Goal: Task Accomplishment & Management: Manage account settings

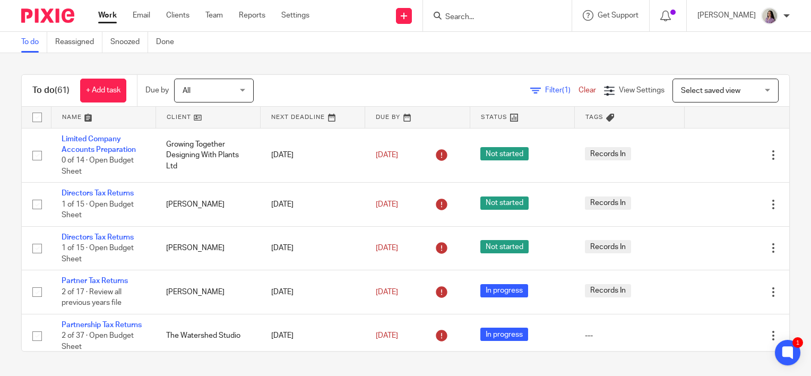
click at [512, 17] on input "Search" at bounding box center [492, 18] width 96 height 10
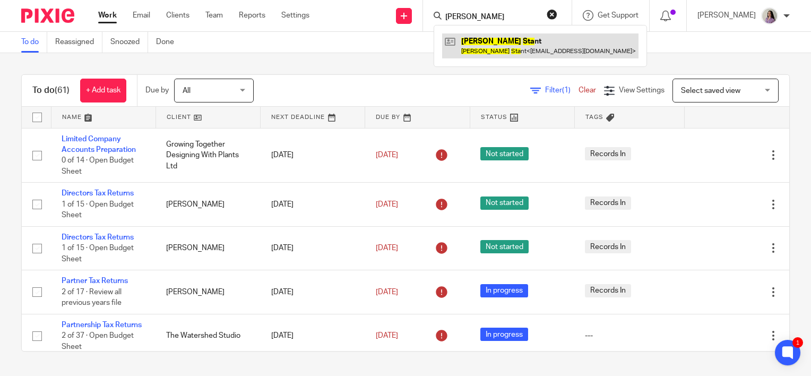
type input "barry sta"
click at [545, 51] on link at bounding box center [540, 45] width 196 height 24
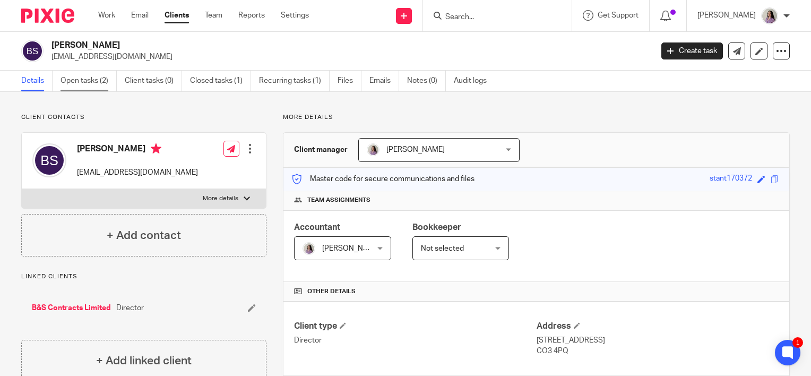
click at [79, 77] on link "Open tasks (2)" at bounding box center [89, 81] width 56 height 21
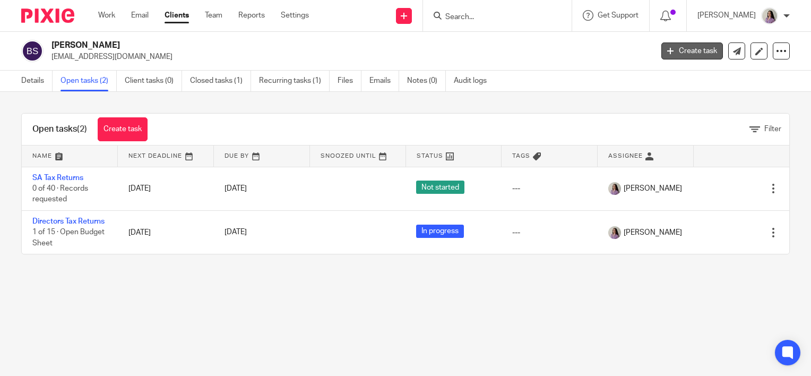
click at [681, 55] on link "Create task" at bounding box center [692, 50] width 62 height 17
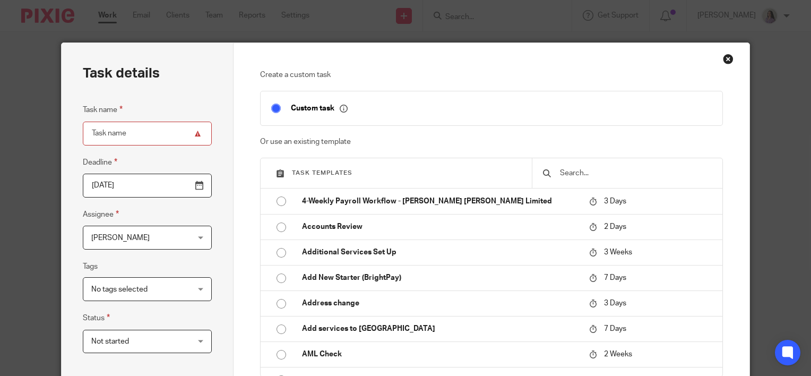
click at [559, 174] on input "text" at bounding box center [635, 173] width 153 height 12
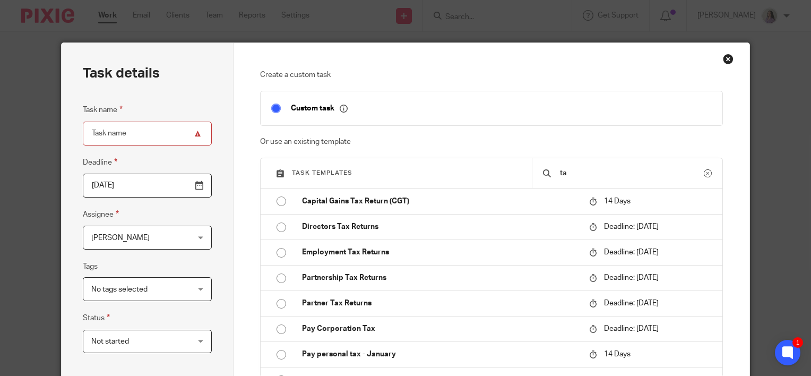
type input "t"
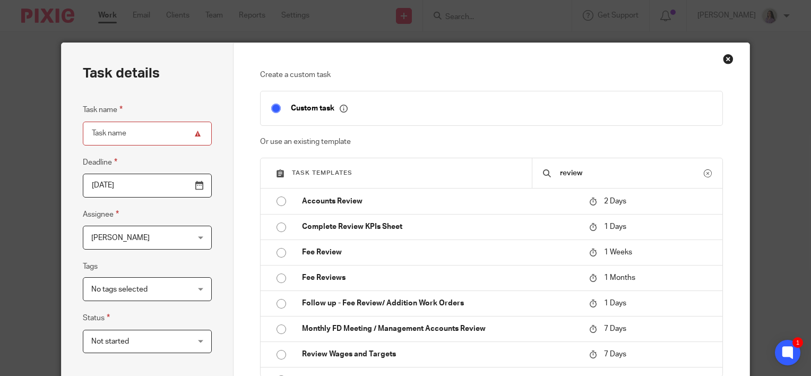
type input "review"
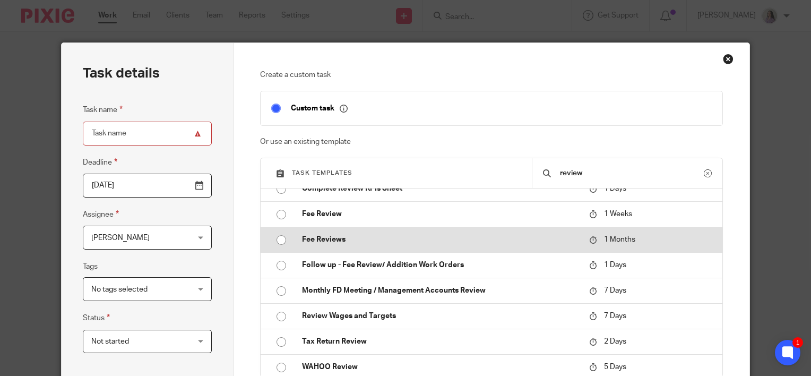
scroll to position [66, 0]
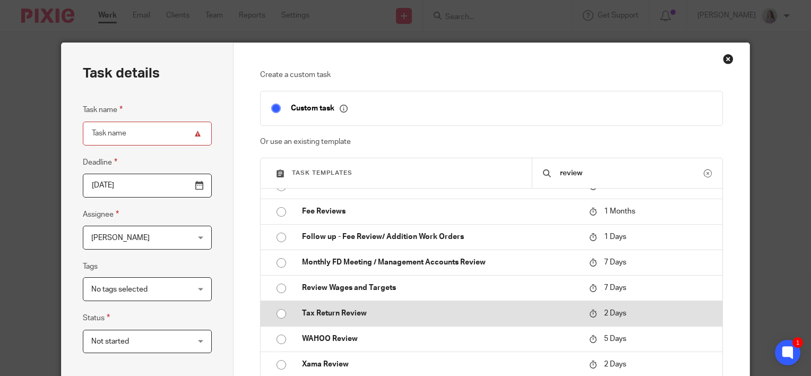
click at [394, 312] on p "Tax Return Review" at bounding box center [440, 313] width 276 height 11
type input "2025-08-29"
type input "Tax Return Review"
checkbox input "false"
radio input "true"
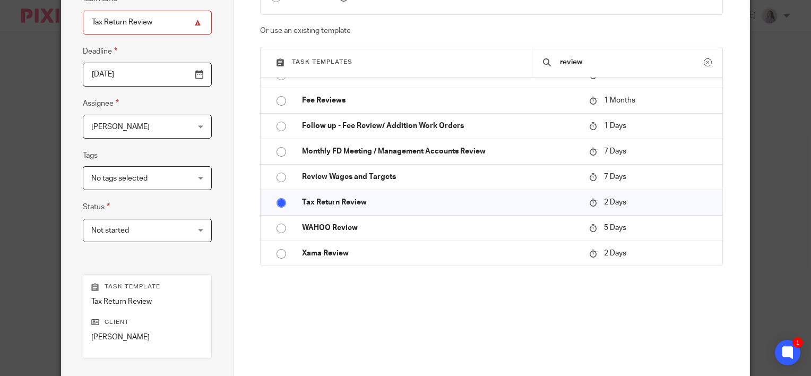
scroll to position [250, 0]
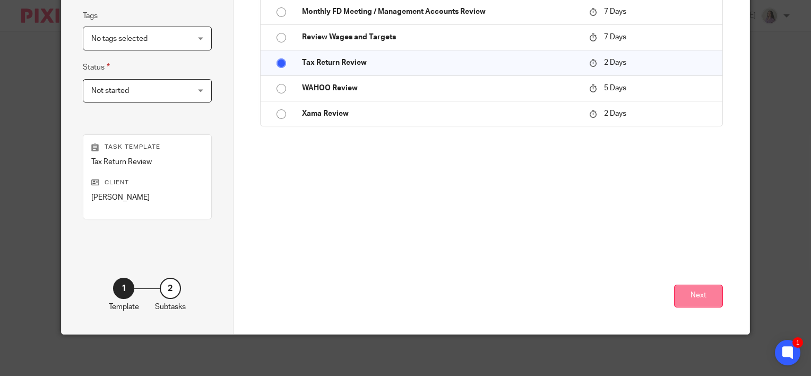
click at [687, 295] on button "Next" at bounding box center [698, 295] width 49 height 23
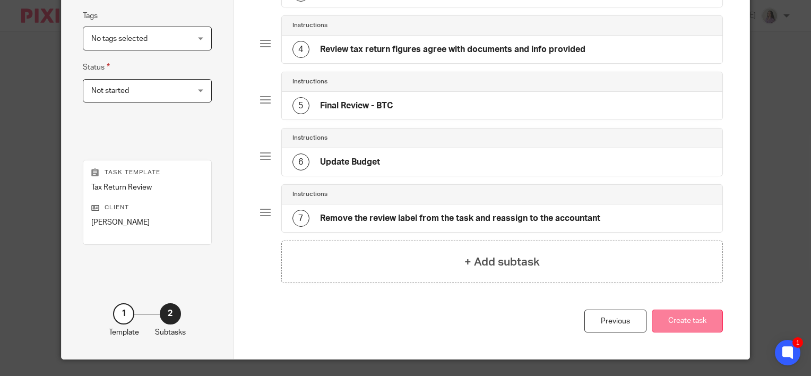
click at [691, 309] on button "Create task" at bounding box center [687, 320] width 71 height 23
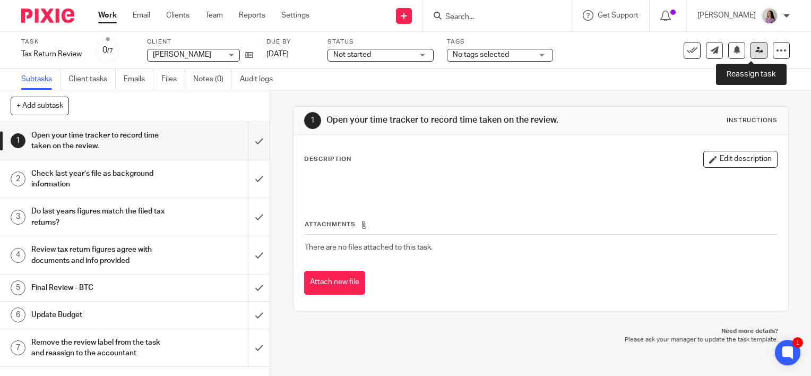
click at [757, 53] on link at bounding box center [758, 50] width 17 height 17
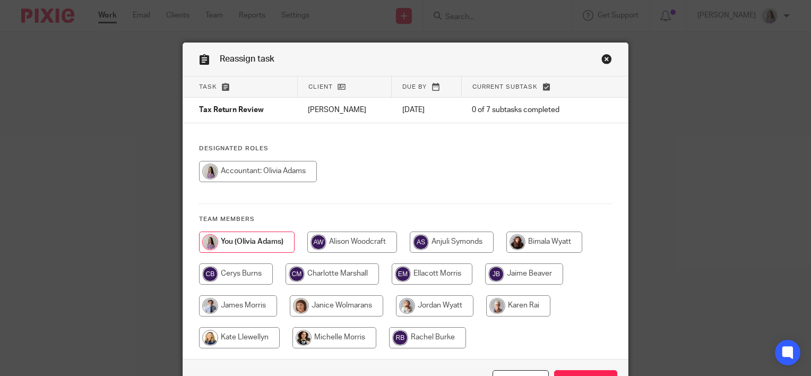
click at [251, 172] on input "radio" at bounding box center [258, 171] width 118 height 21
radio input "true"
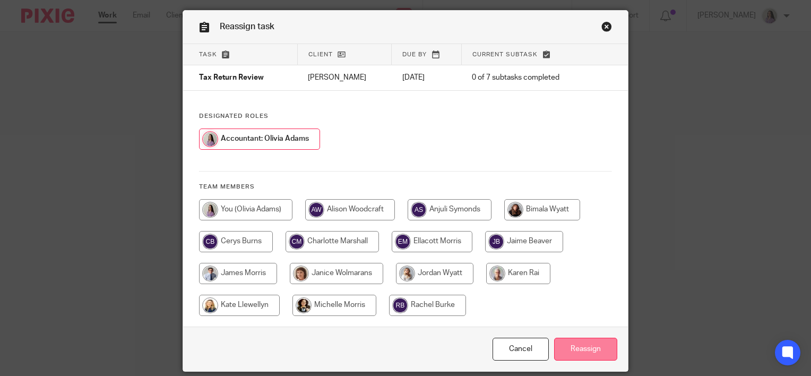
scroll to position [70, 0]
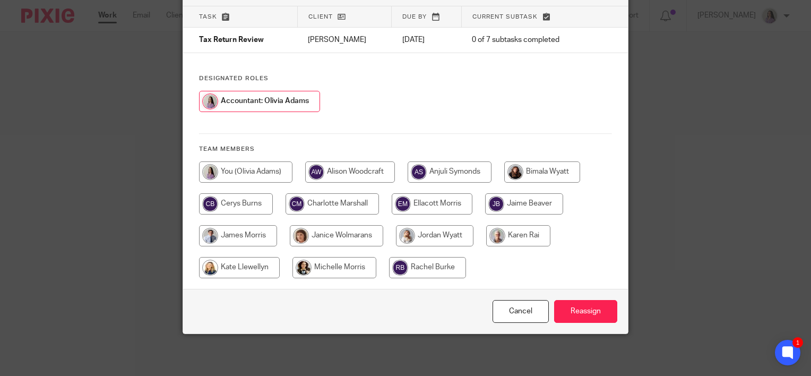
click at [237, 196] on input "radio" at bounding box center [236, 203] width 74 height 21
radio input "true"
click at [572, 305] on input "Reassign" at bounding box center [585, 311] width 63 height 23
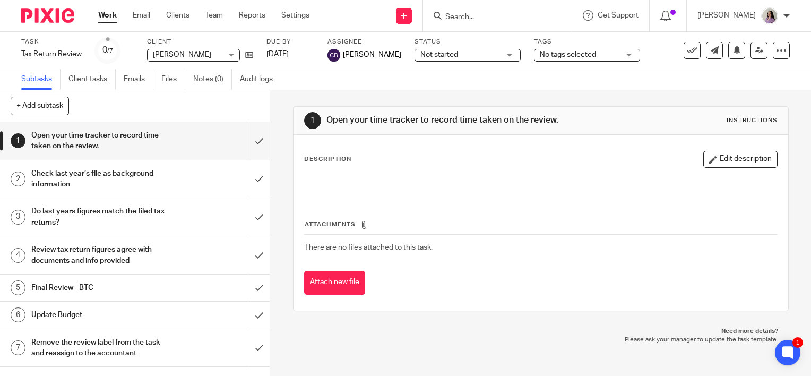
click at [515, 10] on form at bounding box center [500, 15] width 113 height 13
click at [515, 16] on input "Search" at bounding box center [492, 18] width 96 height 10
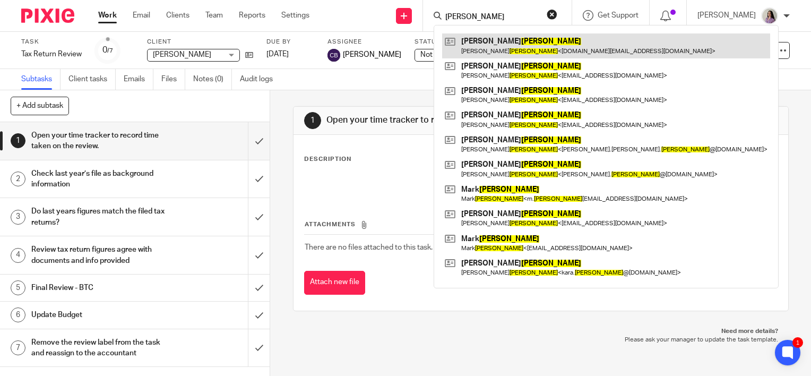
type input "smith"
click at [513, 41] on link at bounding box center [606, 45] width 328 height 24
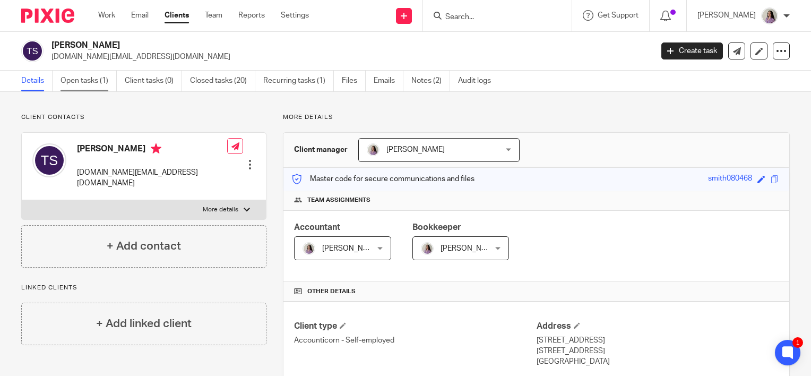
click at [108, 72] on link "Open tasks (1)" at bounding box center [89, 81] width 56 height 21
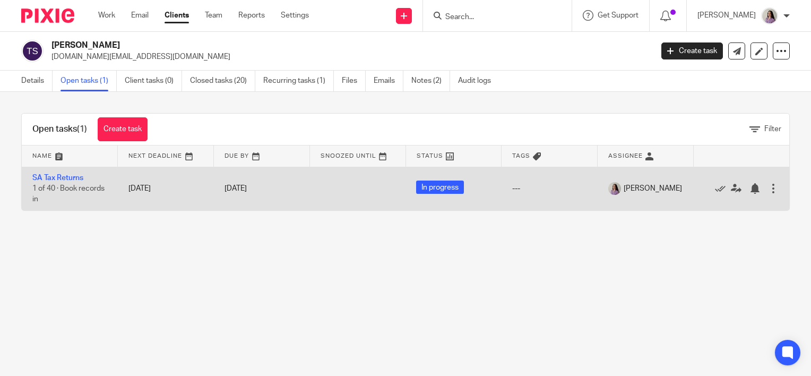
click at [272, 193] on div "[DATE]" at bounding box center [261, 188] width 75 height 11
click at [264, 188] on link "31 Jan 2026" at bounding box center [248, 188] width 48 height 11
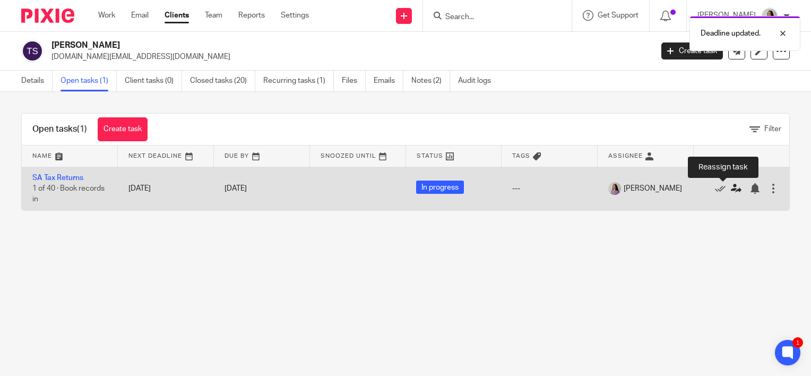
click at [731, 184] on icon at bounding box center [736, 188] width 11 height 11
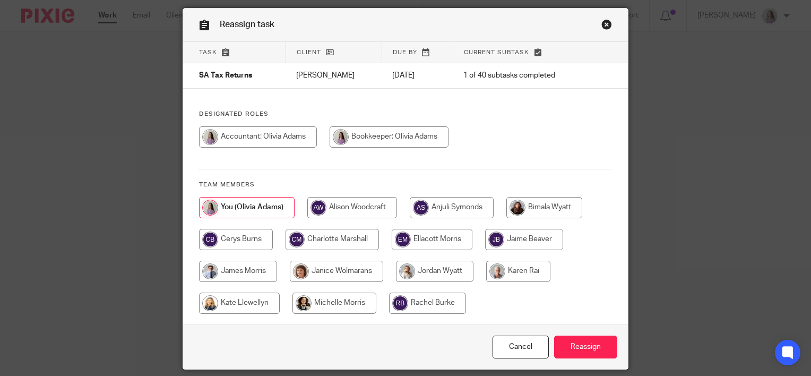
scroll to position [53, 0]
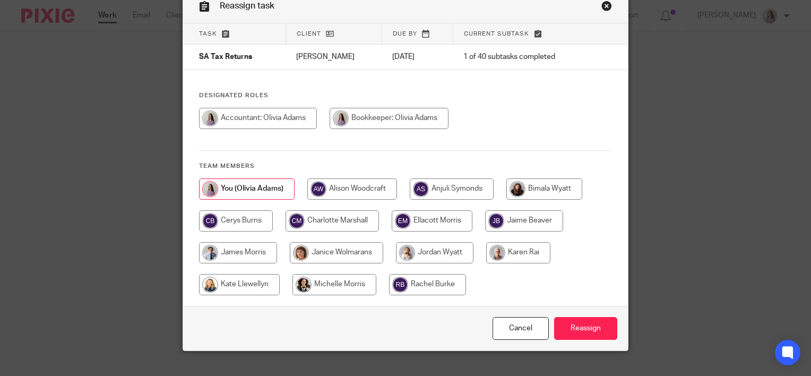
click at [534, 211] on input "radio" at bounding box center [524, 220] width 78 height 21
radio input "true"
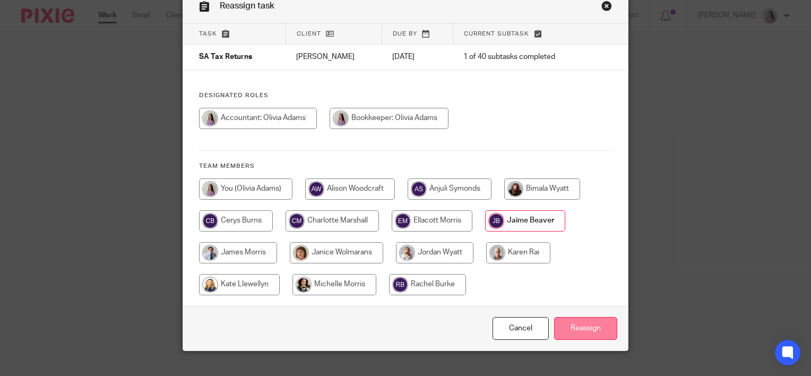
click at [569, 325] on input "Reassign" at bounding box center [585, 328] width 63 height 23
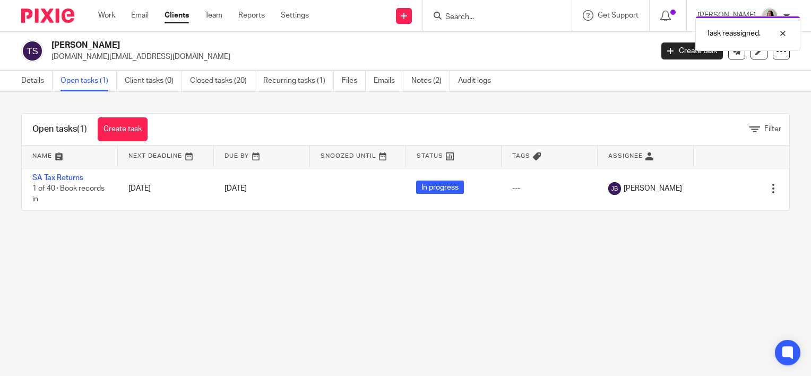
click at [518, 21] on div "Task reassigned." at bounding box center [602, 31] width 395 height 40
click at [515, 15] on div "Task reassigned." at bounding box center [602, 31] width 395 height 40
click at [468, 16] on div "Task reassigned." at bounding box center [602, 31] width 395 height 40
click at [470, 13] on div "Task reassigned." at bounding box center [602, 31] width 395 height 40
click at [517, 42] on div "Task reassigned." at bounding box center [602, 31] width 395 height 40
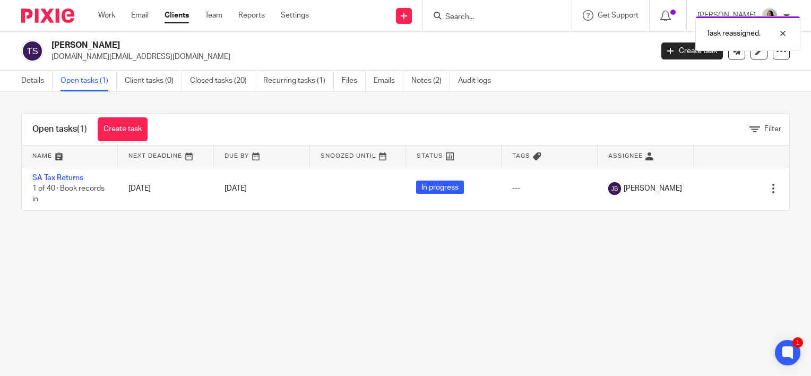
click at [514, 21] on div "Task reassigned." at bounding box center [602, 31] width 395 height 40
click at [500, 18] on div "Task reassigned." at bounding box center [602, 31] width 395 height 40
drag, startPoint x: 789, startPoint y: 31, endPoint x: 566, endPoint y: 16, distance: 222.9
click at [788, 31] on div at bounding box center [774, 33] width 29 height 13
drag, startPoint x: 478, startPoint y: 21, endPoint x: 478, endPoint y: 13, distance: 7.4
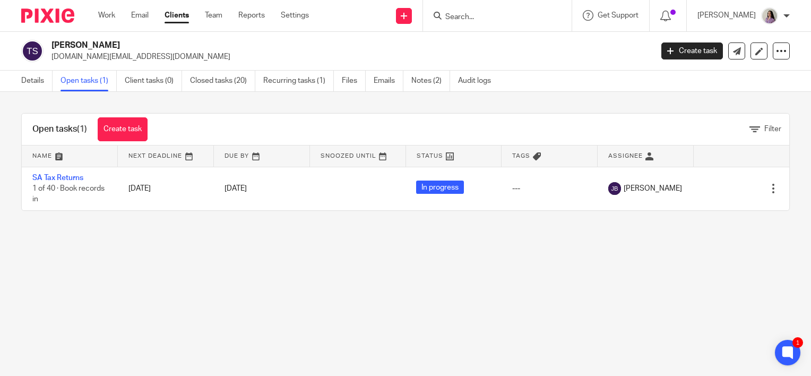
click at [478, 13] on input "Search" at bounding box center [492, 18] width 96 height 10
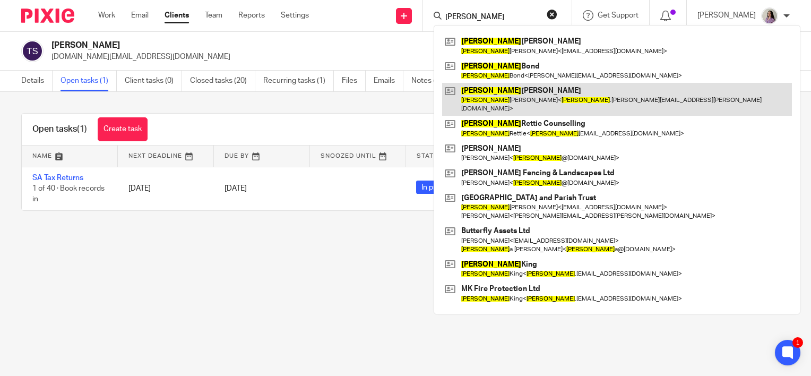
type input "karen"
click at [564, 96] on link at bounding box center [617, 99] width 350 height 33
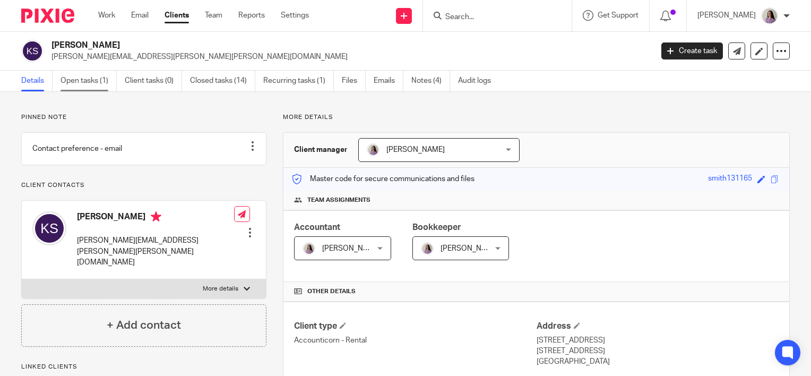
click at [72, 80] on link "Open tasks (1)" at bounding box center [89, 81] width 56 height 21
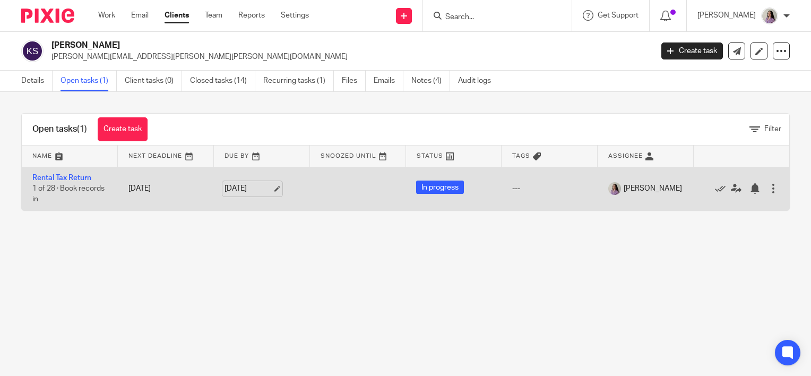
click at [272, 191] on link "[DATE]" at bounding box center [248, 188] width 48 height 11
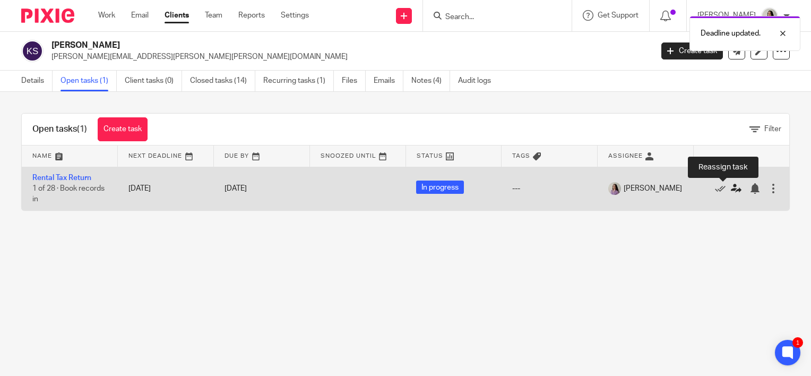
click at [731, 192] on icon at bounding box center [736, 188] width 11 height 11
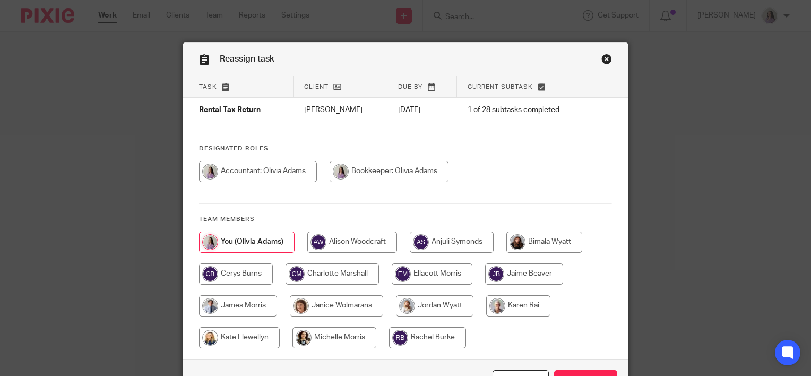
click at [516, 274] on input "radio" at bounding box center [524, 273] width 78 height 21
radio input "true"
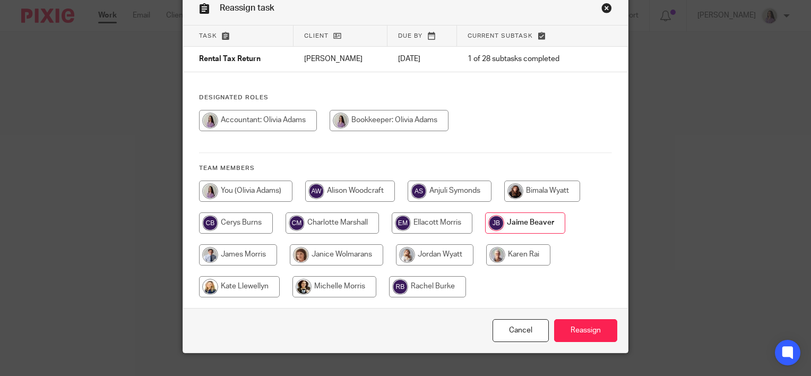
scroll to position [70, 0]
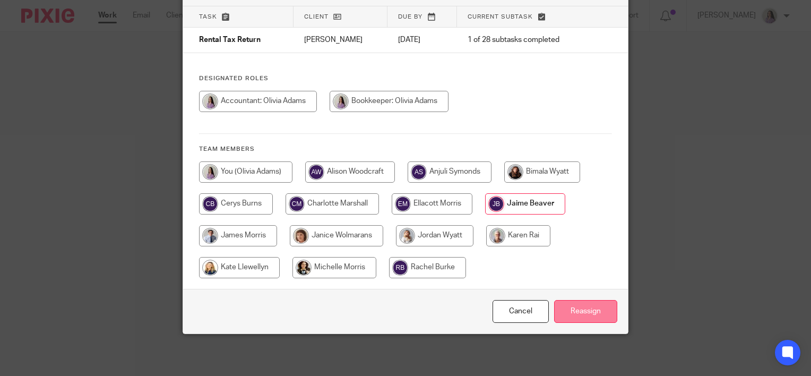
click at [599, 321] on input "Reassign" at bounding box center [585, 311] width 63 height 23
